Goal: Information Seeking & Learning: Learn about a topic

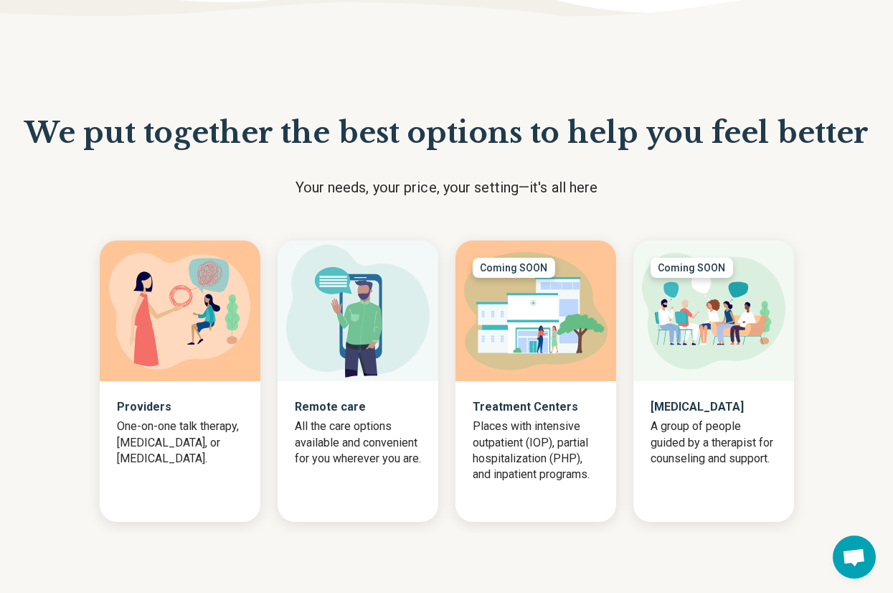
scroll to position [1220, 0]
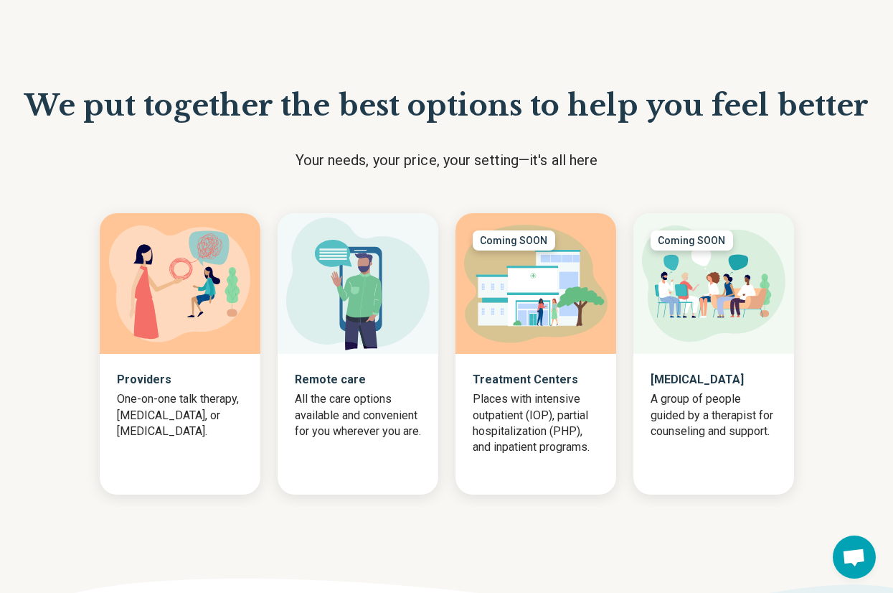
click at [689, 239] on div "Coming SOON" at bounding box center [692, 240] width 83 height 20
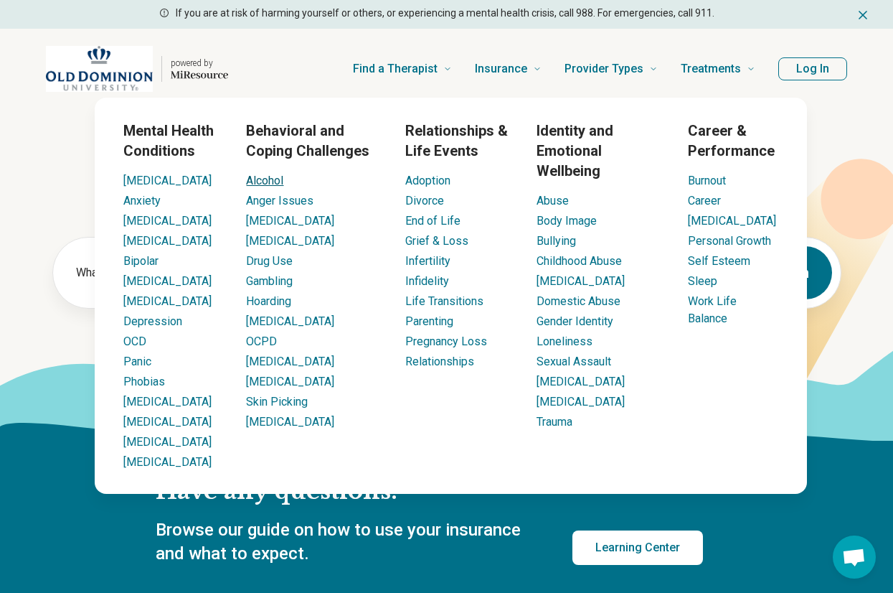
click at [266, 179] on link "Alcohol" at bounding box center [264, 181] width 37 height 14
